Goal: Transaction & Acquisition: Purchase product/service

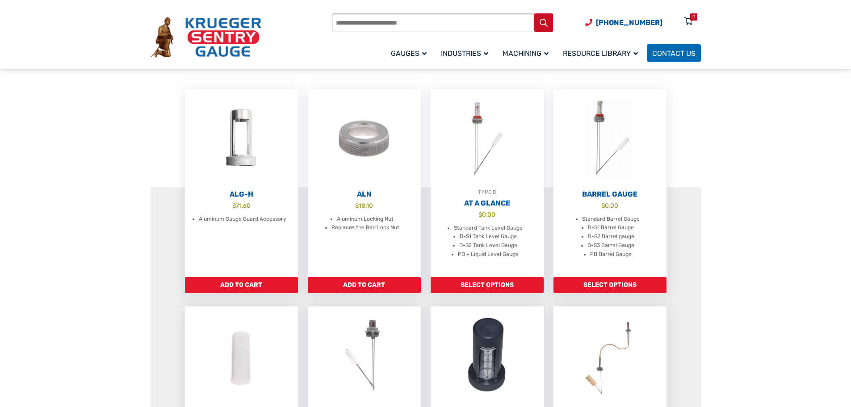
scroll to position [268, 0]
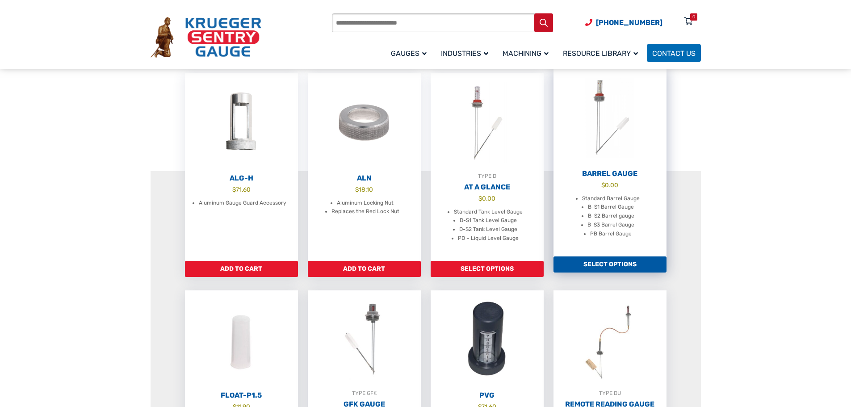
click at [617, 266] on link "Select options" at bounding box center [609, 264] width 113 height 16
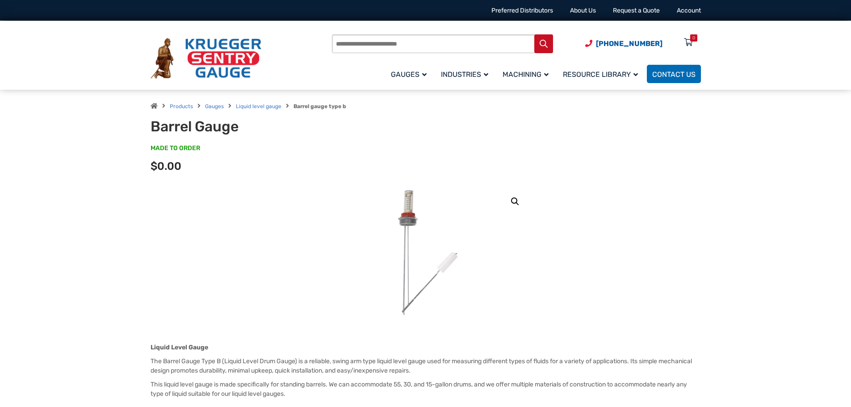
click at [406, 47] on input "Products search" at bounding box center [442, 43] width 221 height 19
type input "**********"
click at [534, 34] on button "Search" at bounding box center [543, 43] width 19 height 19
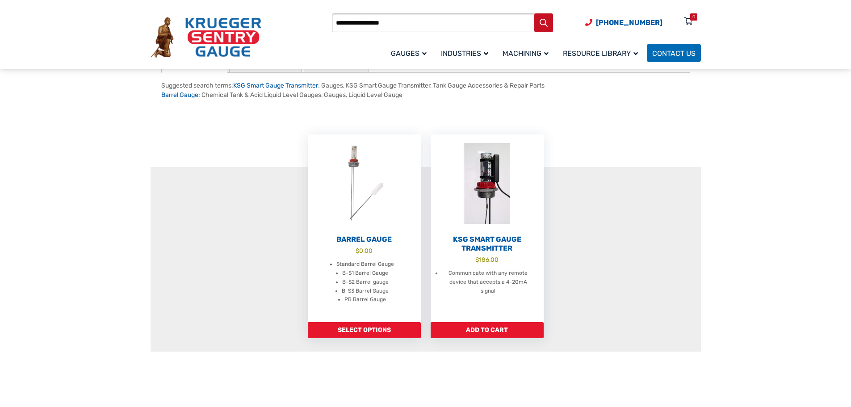
scroll to position [223, 0]
